Goal: Task Accomplishment & Management: Use online tool/utility

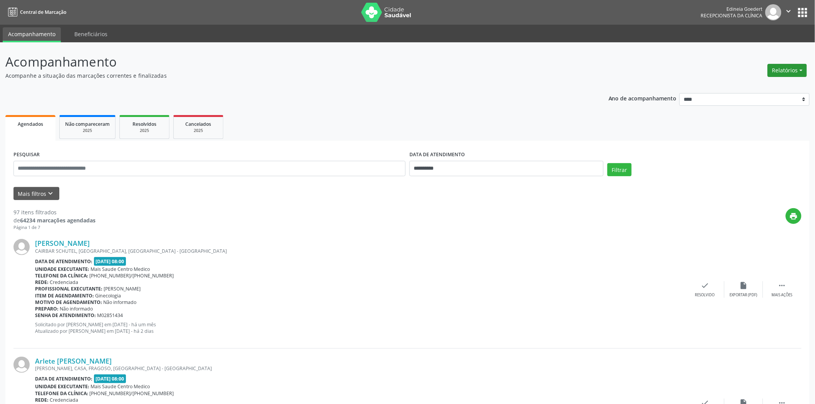
click at [799, 70] on button "Relatórios" at bounding box center [786, 70] width 39 height 13
click at [752, 84] on link "Agendamentos" at bounding box center [765, 86] width 83 height 11
select select "*"
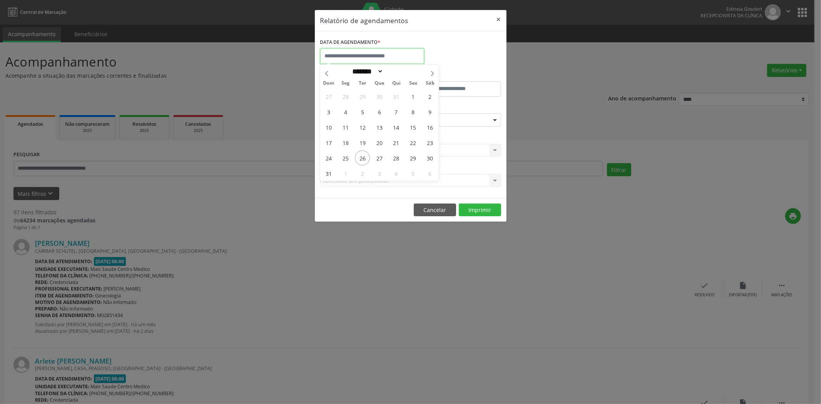
click at [372, 59] on input "text" at bounding box center [372, 56] width 104 height 15
click at [378, 159] on span "27" at bounding box center [379, 158] width 15 height 15
type input "**********"
click at [377, 159] on span "27" at bounding box center [379, 158] width 15 height 15
click at [377, 159] on div "CLÍNICA * Selecione uma clínica Nenhum resultado encontrado para: " " Não há ne…" at bounding box center [410, 147] width 185 height 30
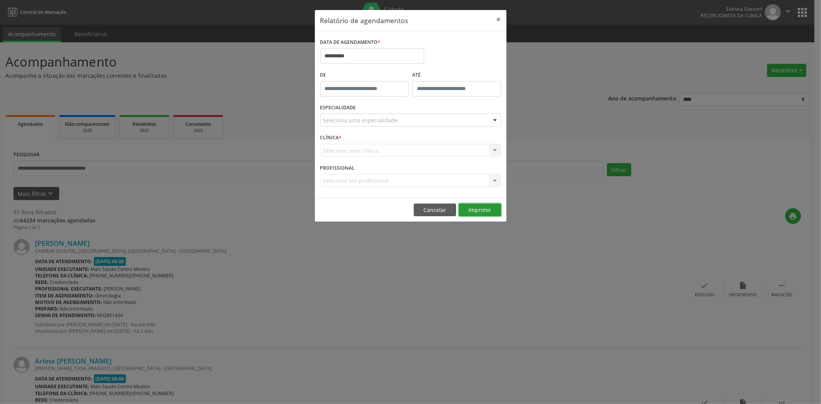
click at [480, 209] on button "Imprimir" at bounding box center [480, 210] width 42 height 13
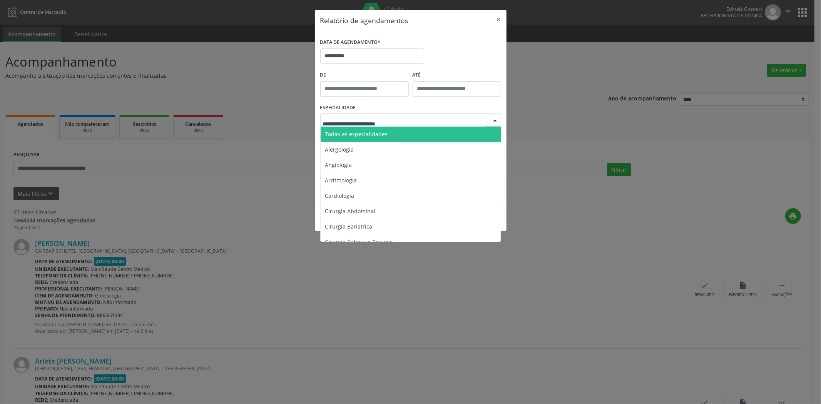
click at [357, 131] on span "Todas as especialidades" at bounding box center [356, 134] width 63 height 7
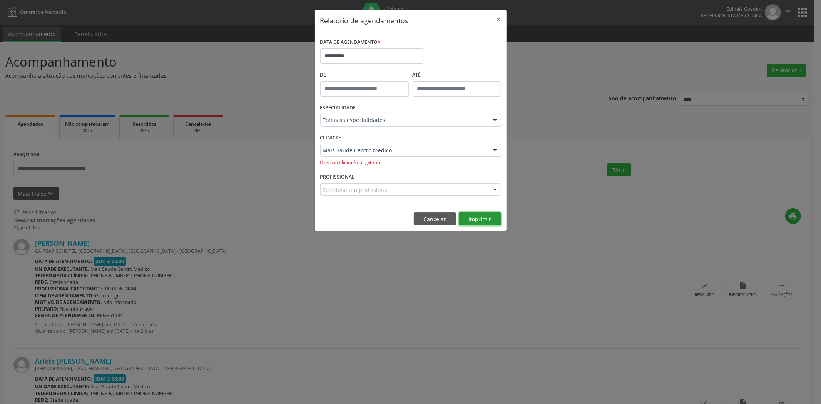
click at [480, 219] on button "Imprimir" at bounding box center [480, 219] width 42 height 13
